Goal: Download file/media

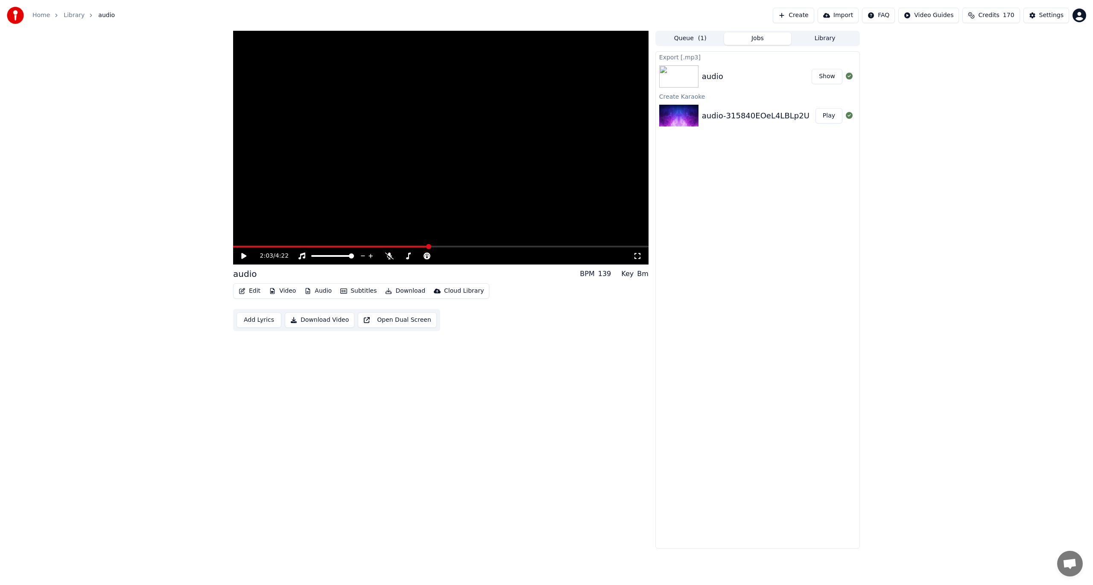
click at [403, 291] on button "Download" at bounding box center [405, 291] width 47 height 12
click at [577, 322] on div "Edit Video Audio Subtitles Download Cloud Library Add Lyrics Download Video Ope…" at bounding box center [440, 307] width 415 height 48
click at [242, 259] on icon at bounding box center [243, 256] width 5 height 6
click at [403, 246] on span at bounding box center [333, 247] width 200 height 2
click at [245, 255] on icon at bounding box center [244, 255] width 4 height 5
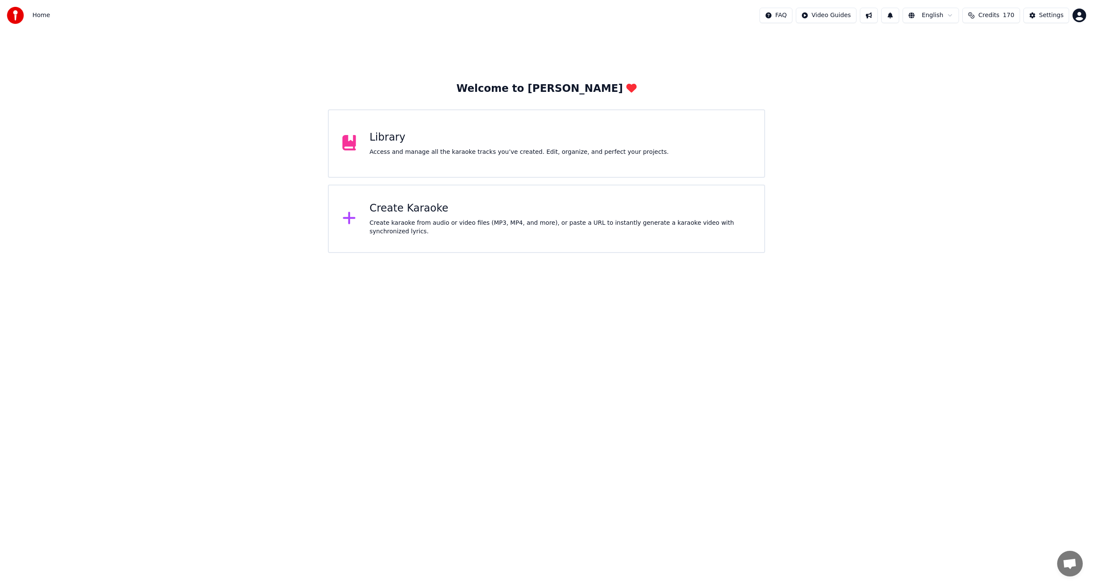
click at [462, 144] on div "Library Access and manage all the karaoke tracks you’ve created. Edit, organize…" at bounding box center [519, 144] width 299 height 26
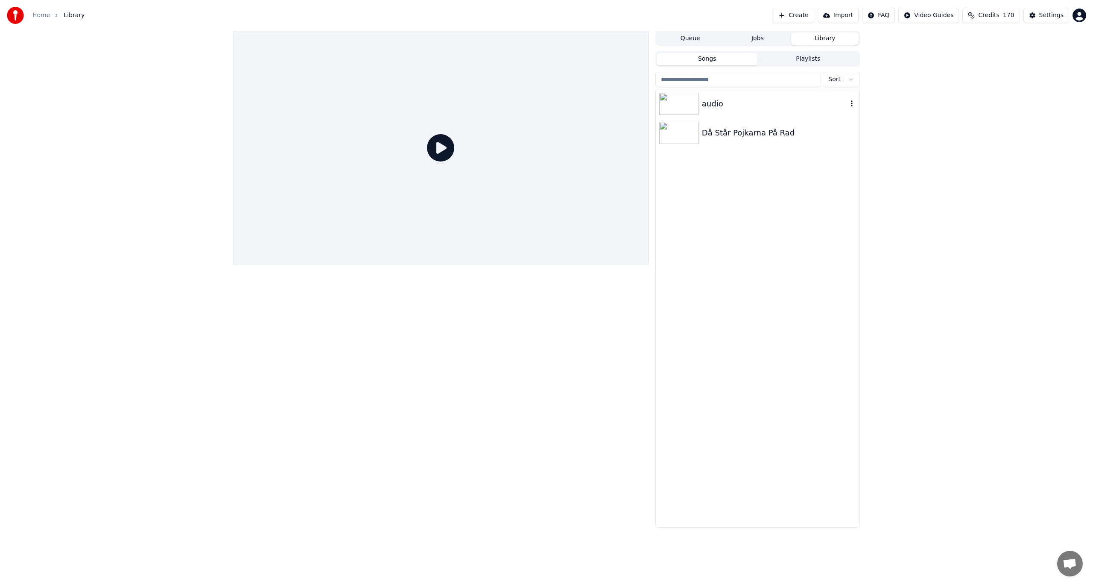
click at [714, 105] on div "audio" at bounding box center [775, 104] width 146 height 12
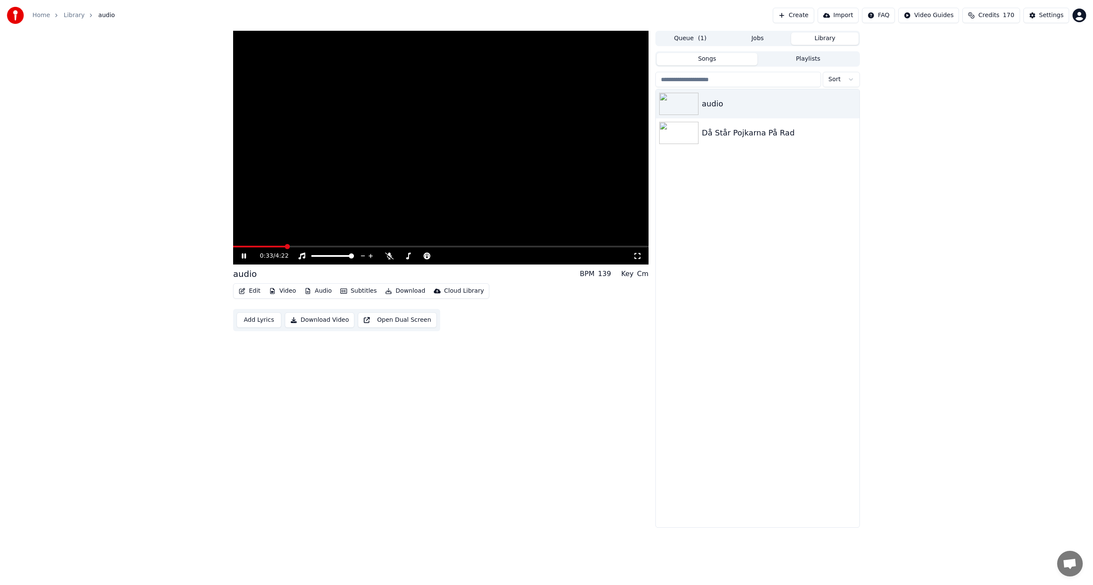
click at [286, 247] on span at bounding box center [440, 247] width 415 height 2
click at [340, 246] on span at bounding box center [440, 247] width 415 height 2
click at [363, 246] on span at bounding box center [440, 247] width 415 height 2
click at [379, 246] on span at bounding box center [440, 247] width 415 height 2
click at [404, 246] on span at bounding box center [440, 247] width 415 height 2
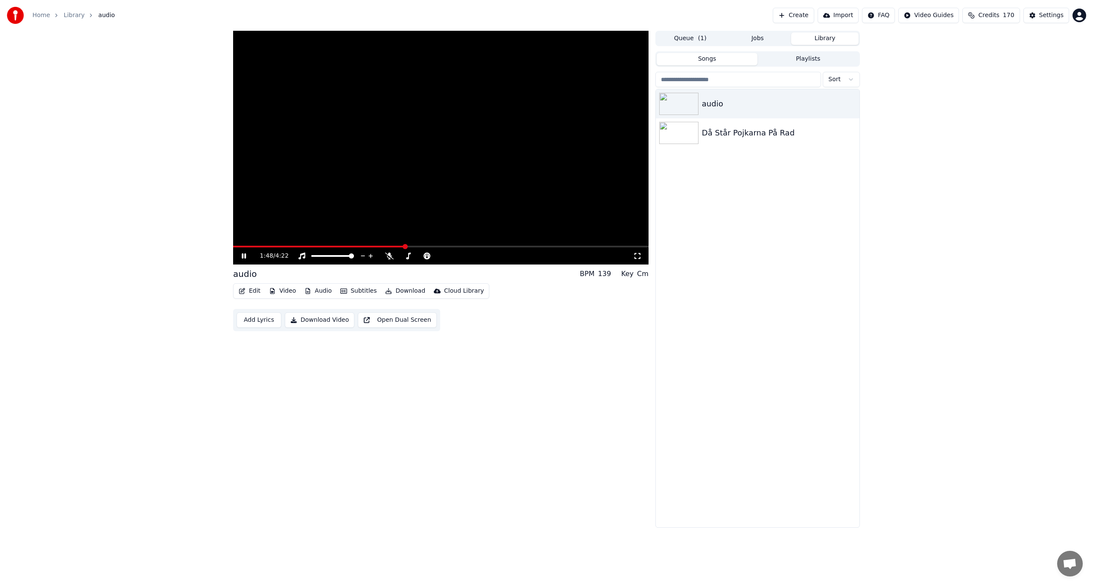
click at [416, 246] on span at bounding box center [440, 247] width 415 height 2
click at [433, 246] on span at bounding box center [440, 247] width 415 height 2
click at [462, 246] on span at bounding box center [440, 247] width 415 height 2
click at [473, 245] on video at bounding box center [440, 148] width 415 height 234
click at [484, 246] on span at bounding box center [440, 247] width 415 height 2
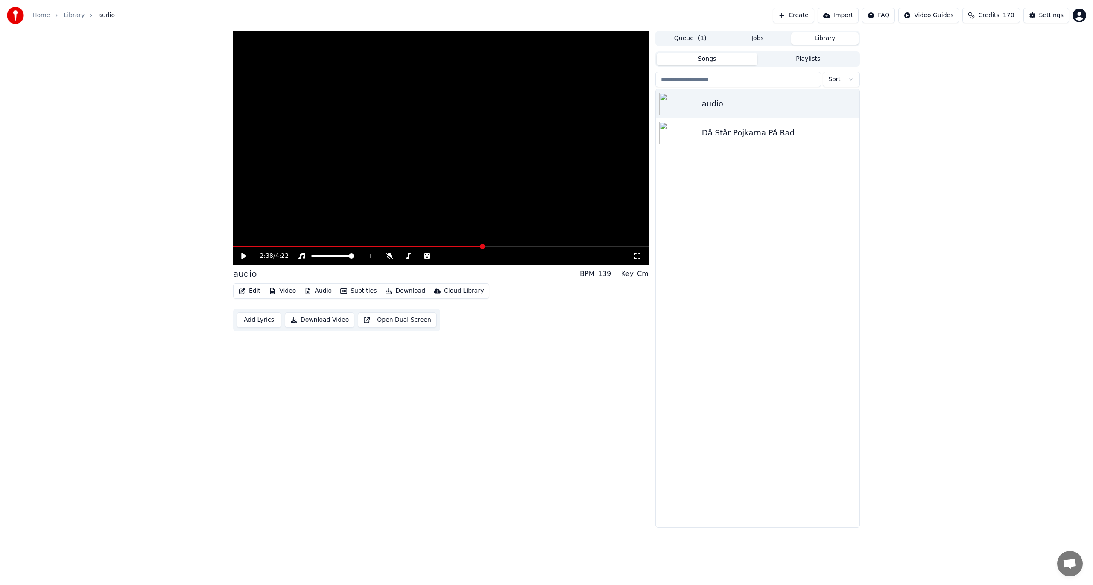
click at [494, 246] on span at bounding box center [440, 247] width 415 height 2
click at [241, 254] on icon at bounding box center [250, 255] width 20 height 7
click at [408, 257] on icon at bounding box center [408, 255] width 9 height 7
click at [436, 258] on span at bounding box center [435, 255] width 5 height 5
click at [251, 246] on span at bounding box center [242, 247] width 18 height 2
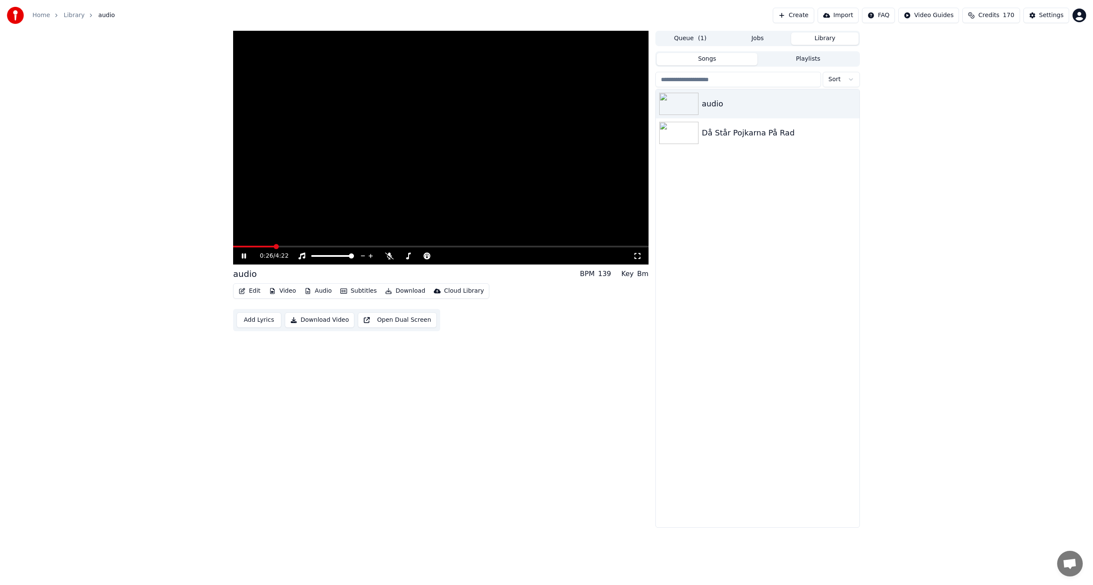
click at [274, 247] on span at bounding box center [440, 247] width 415 height 2
click at [487, 346] on div "audio BPM 139 Key Bm Edit Video Audio Subtitles Download Cloud Library Add Lyri…" at bounding box center [440, 279] width 415 height 497
click at [388, 295] on button "Download" at bounding box center [405, 291] width 47 height 12
click at [228, 390] on div "audio BPM 139 Key Bm Edit Video Audio Subtitles Download Cloud Library Add Lyri…" at bounding box center [546, 279] width 641 height 497
click at [439, 257] on span at bounding box center [438, 255] width 5 height 5
